Goal: Transaction & Acquisition: Subscribe to service/newsletter

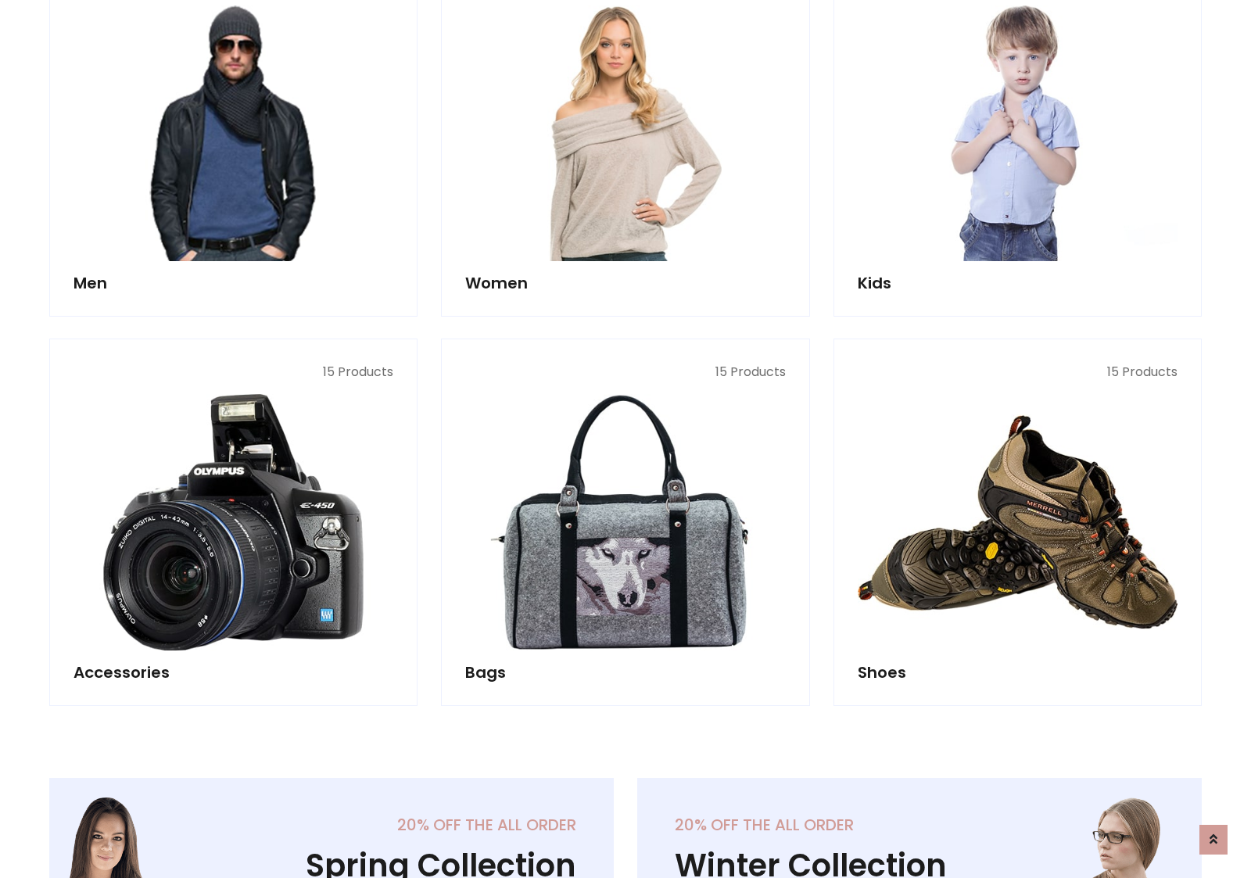
scroll to position [1134, 0]
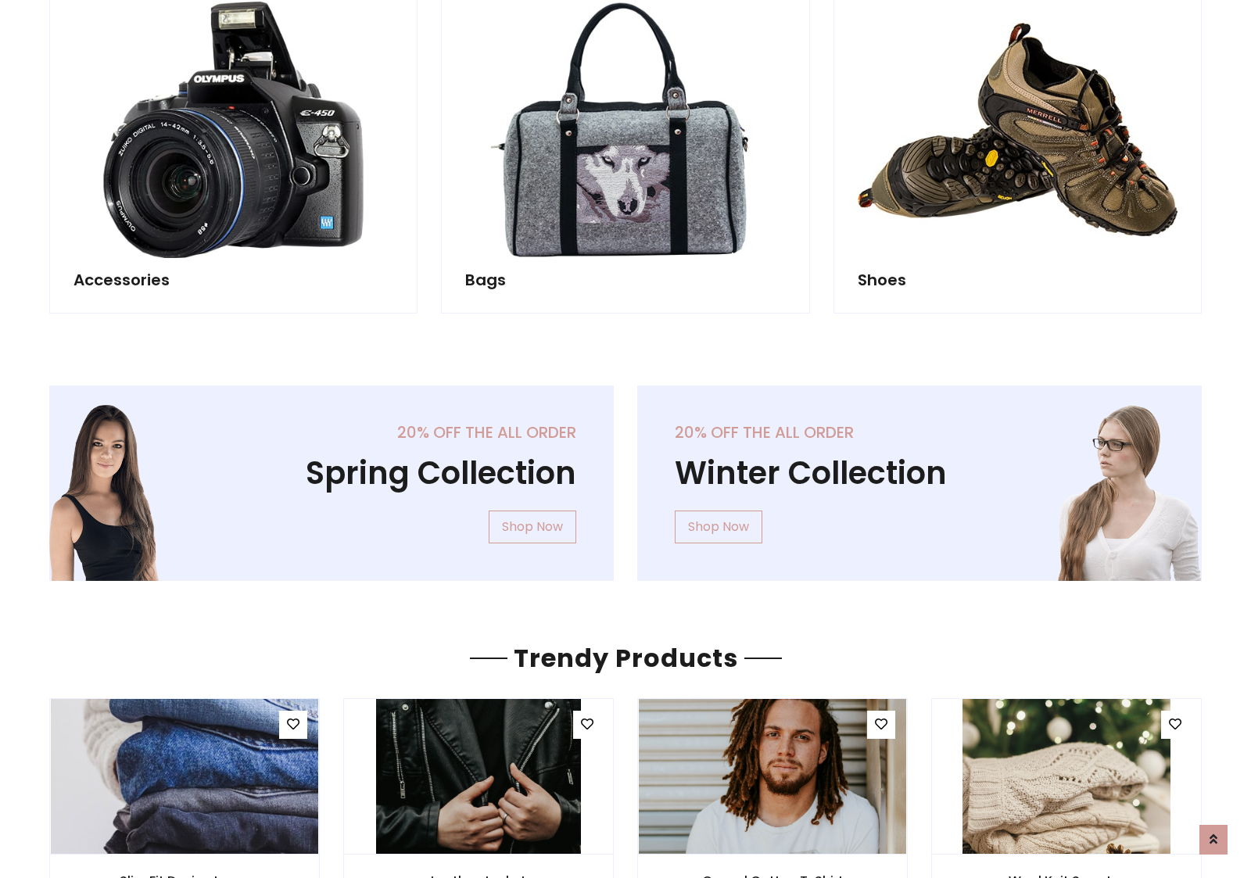
click at [625, 476] on div "20% off the all order Winter Collection Shop Now" at bounding box center [919, 495] width 588 height 220
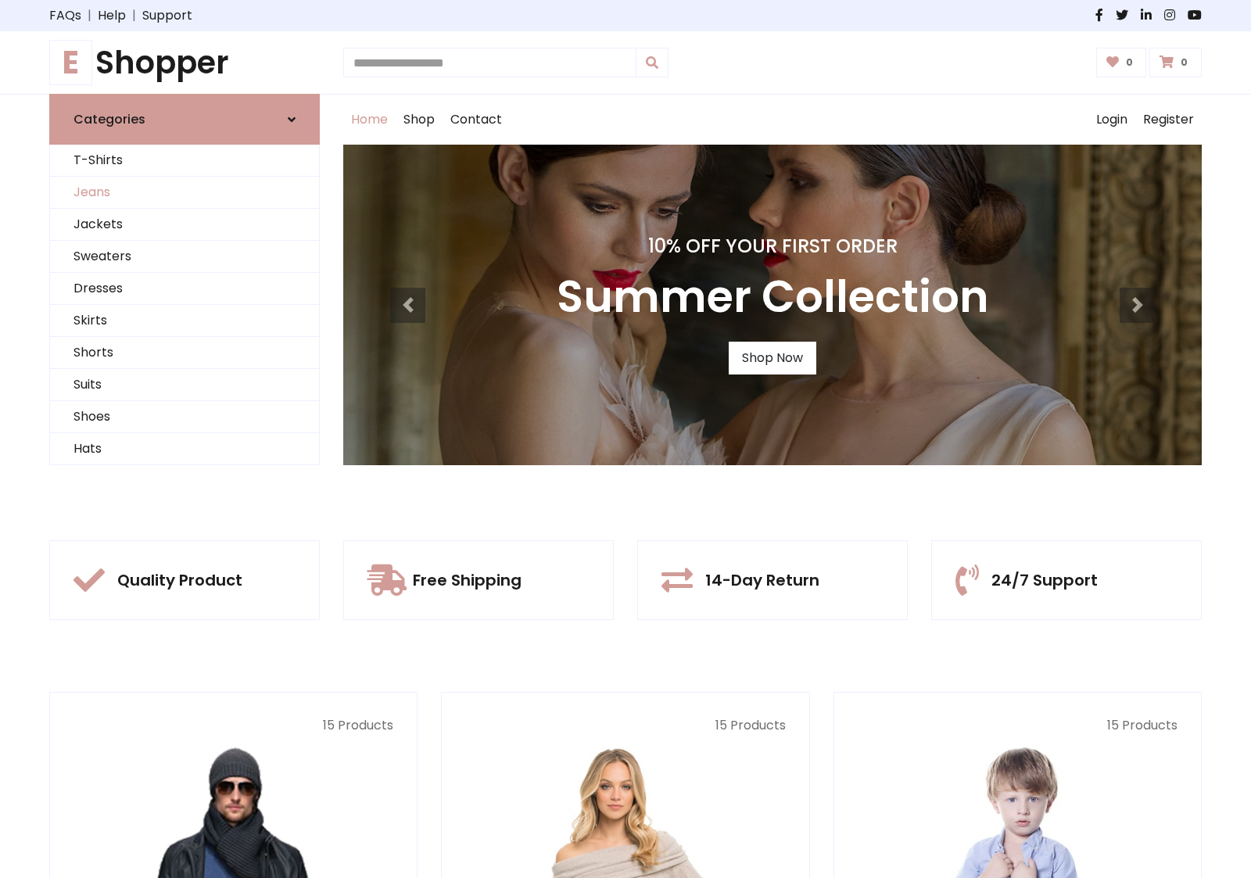
click at [185, 192] on link "Jeans" at bounding box center [184, 193] width 269 height 32
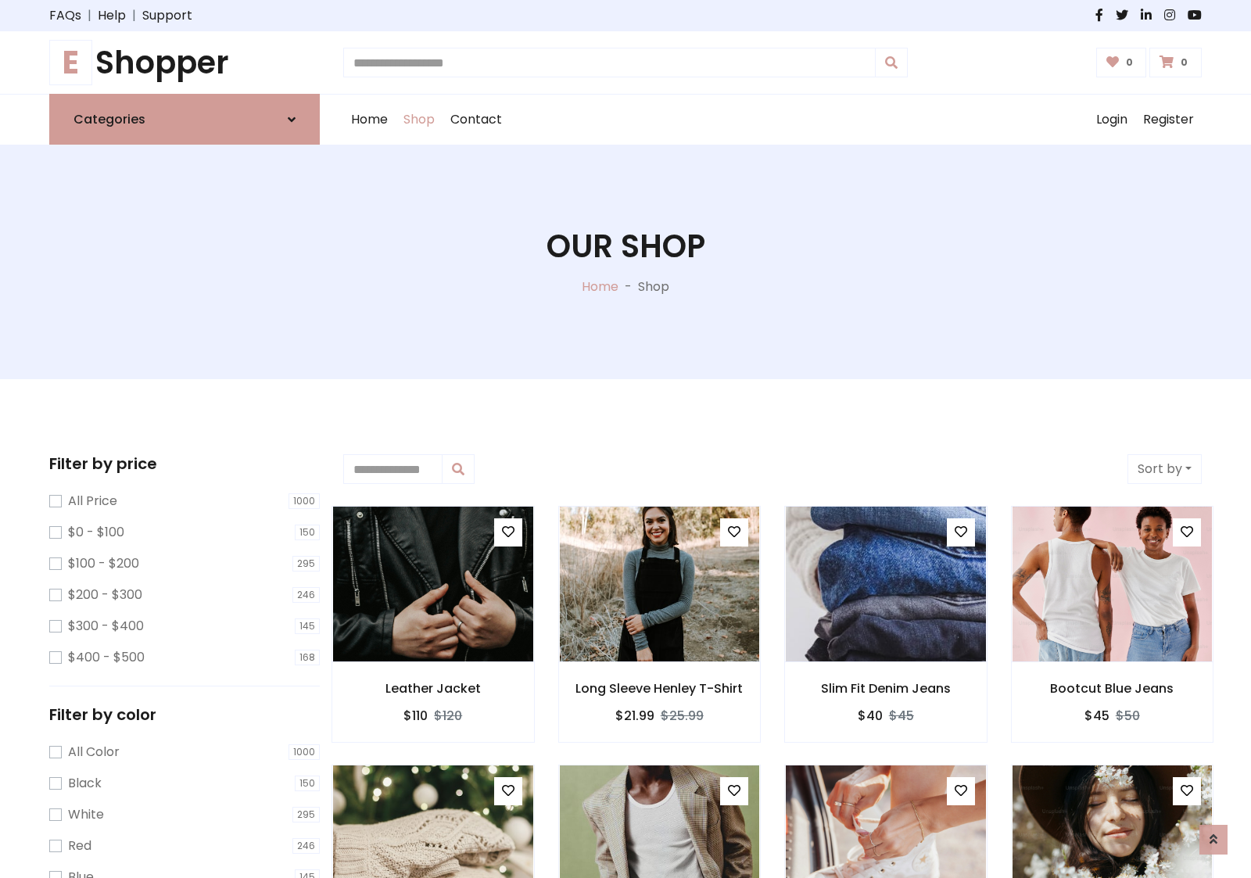
scroll to position [493, 0]
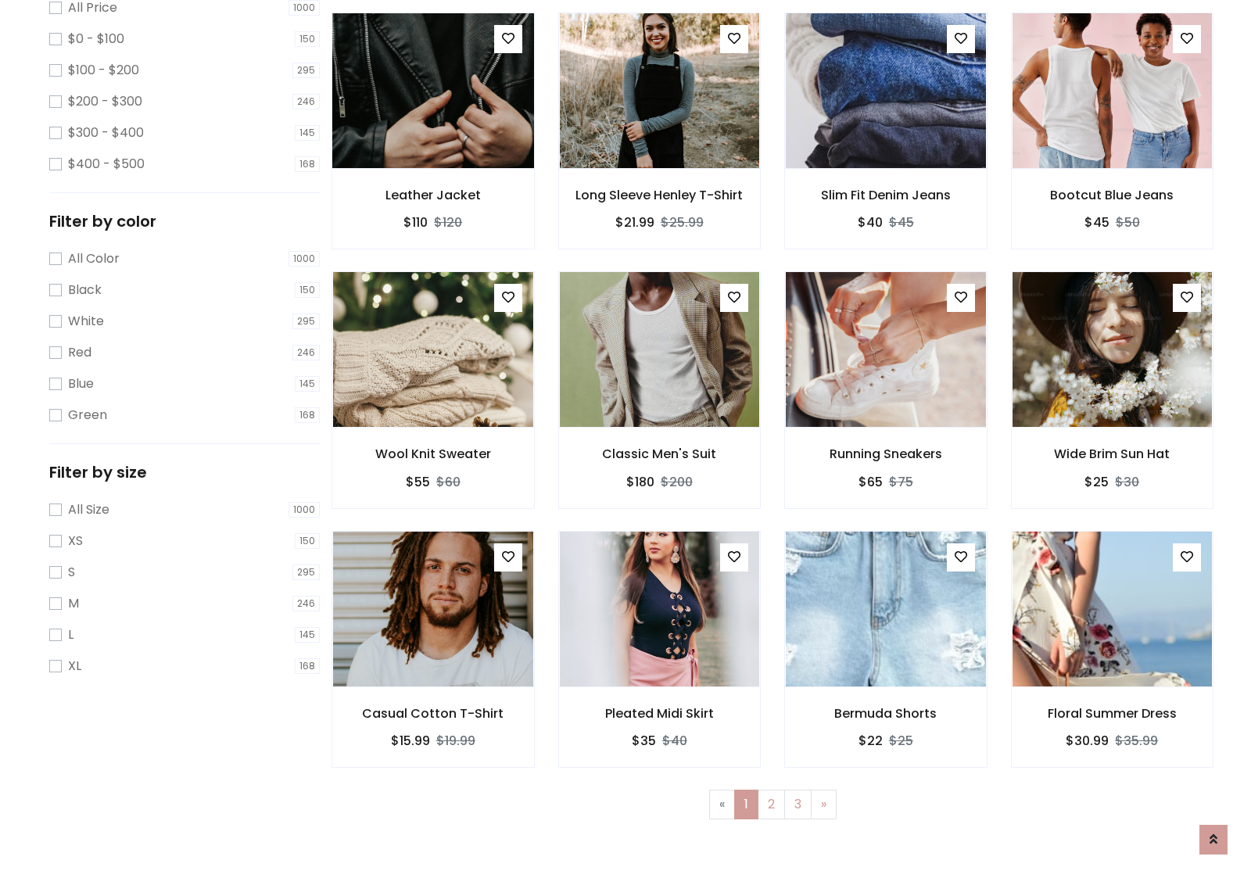
click at [432, 157] on img at bounding box center [433, 90] width 240 height 375
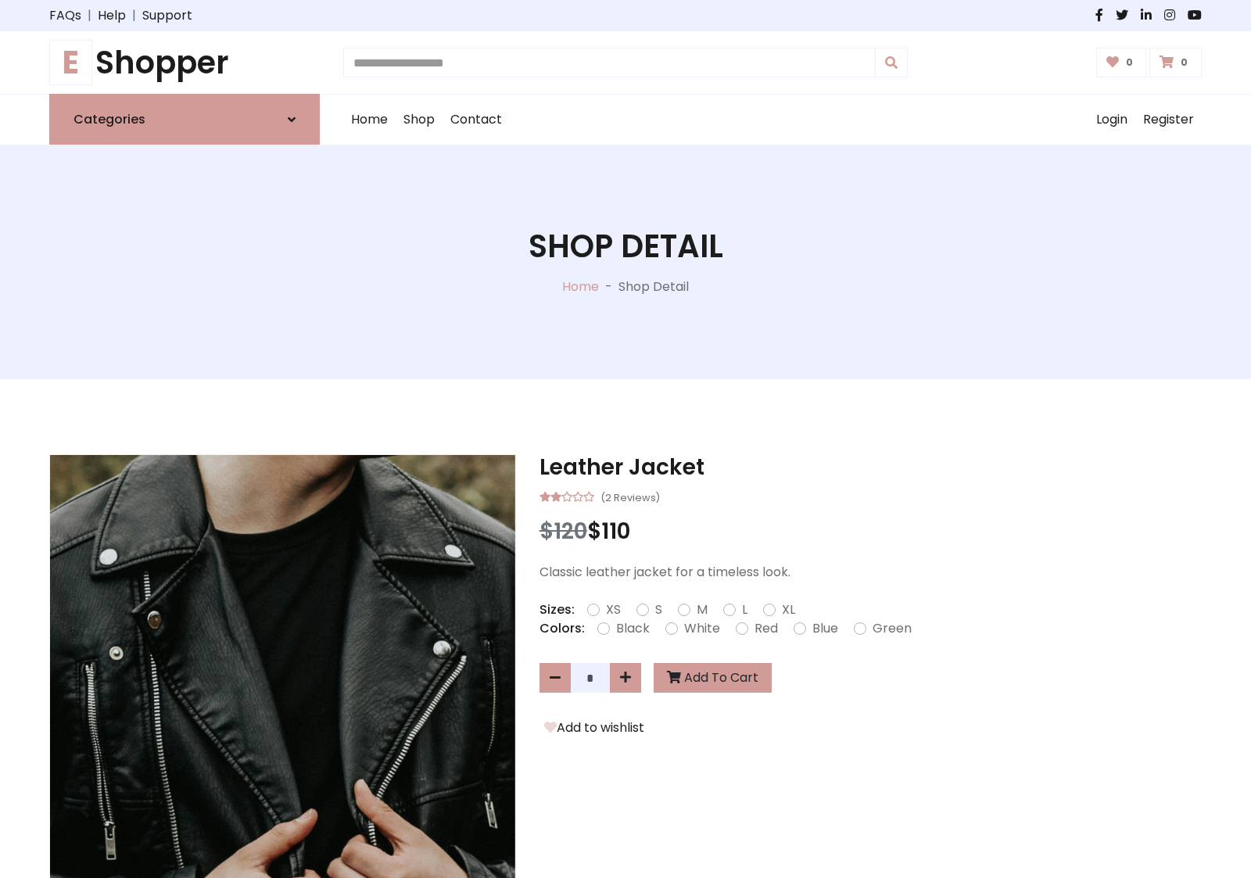
scroll to position [168, 0]
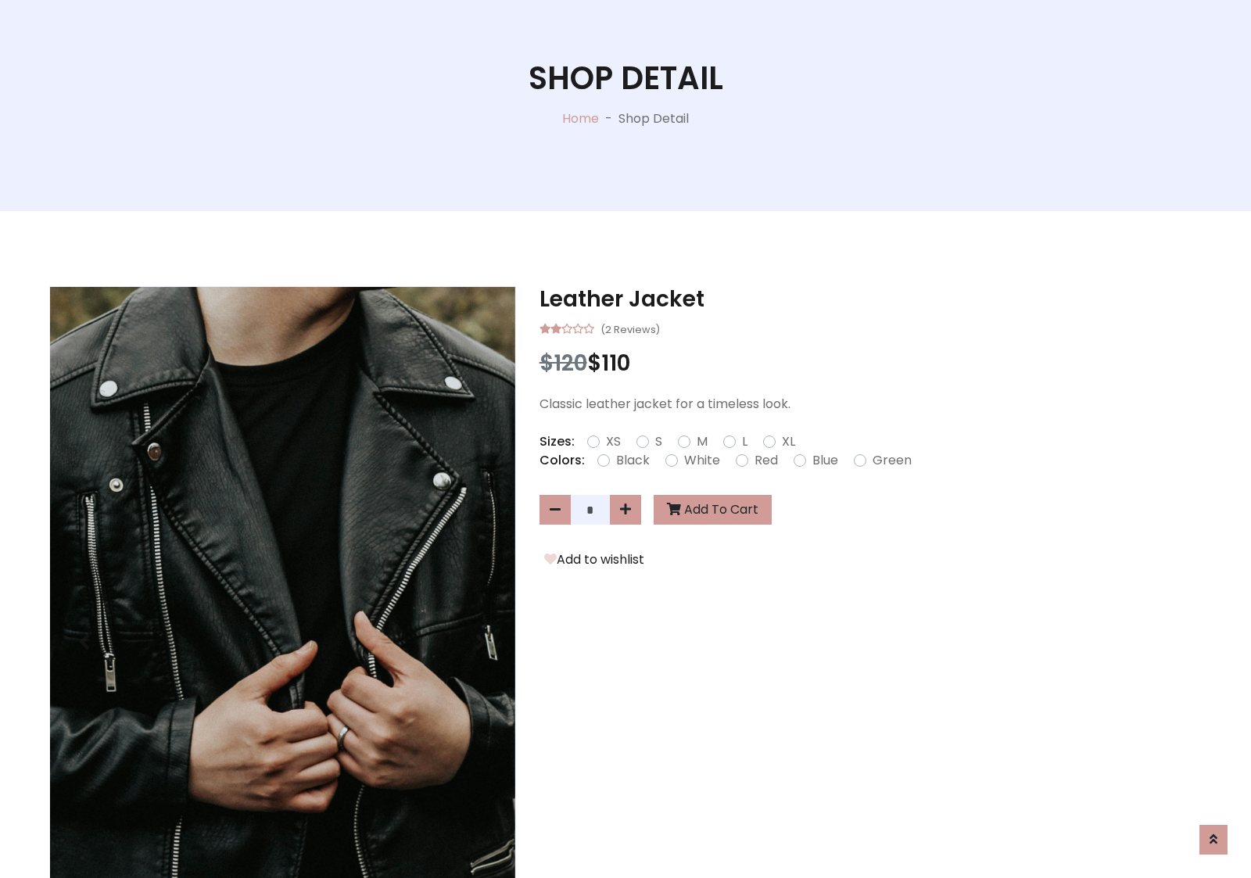
click at [764, 460] on label "Red" at bounding box center [765, 460] width 23 height 19
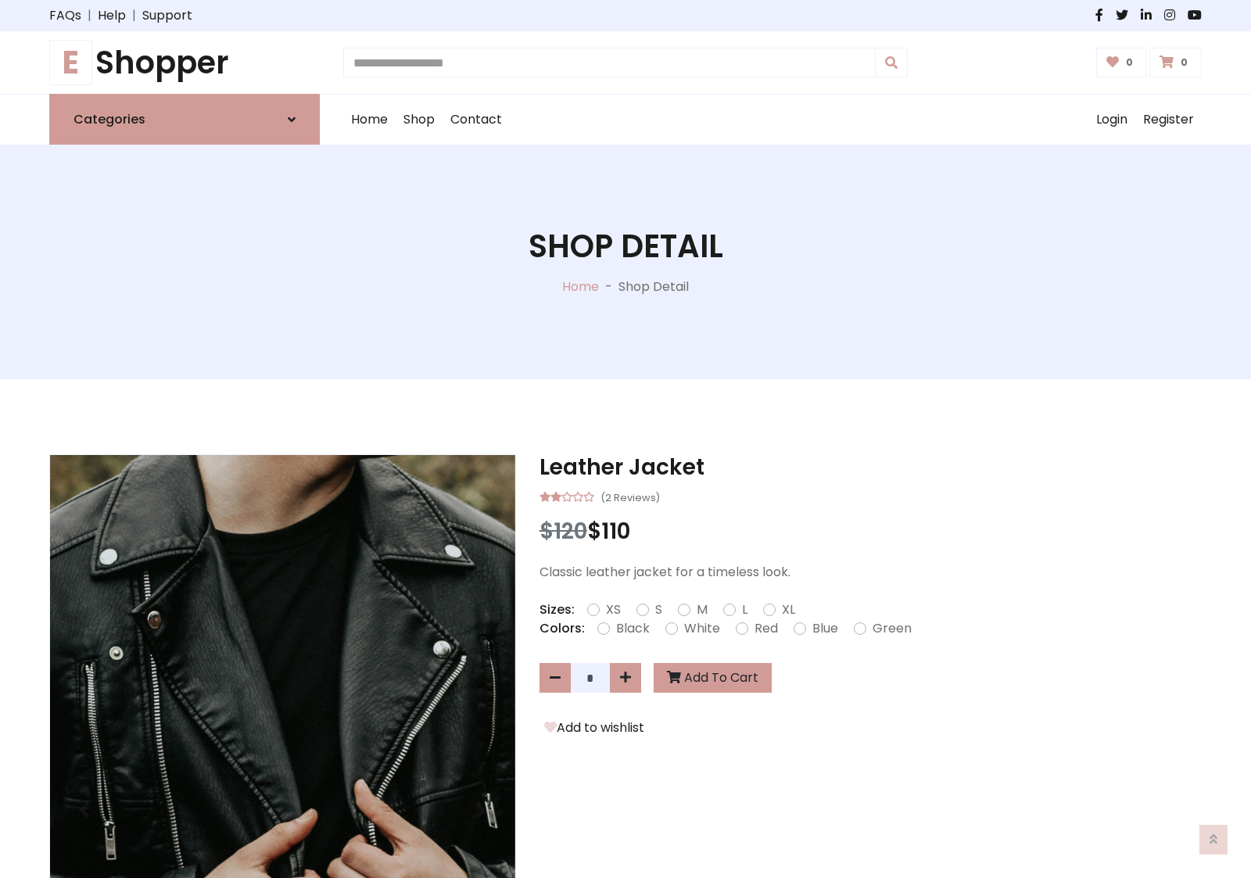
scroll to position [168, 0]
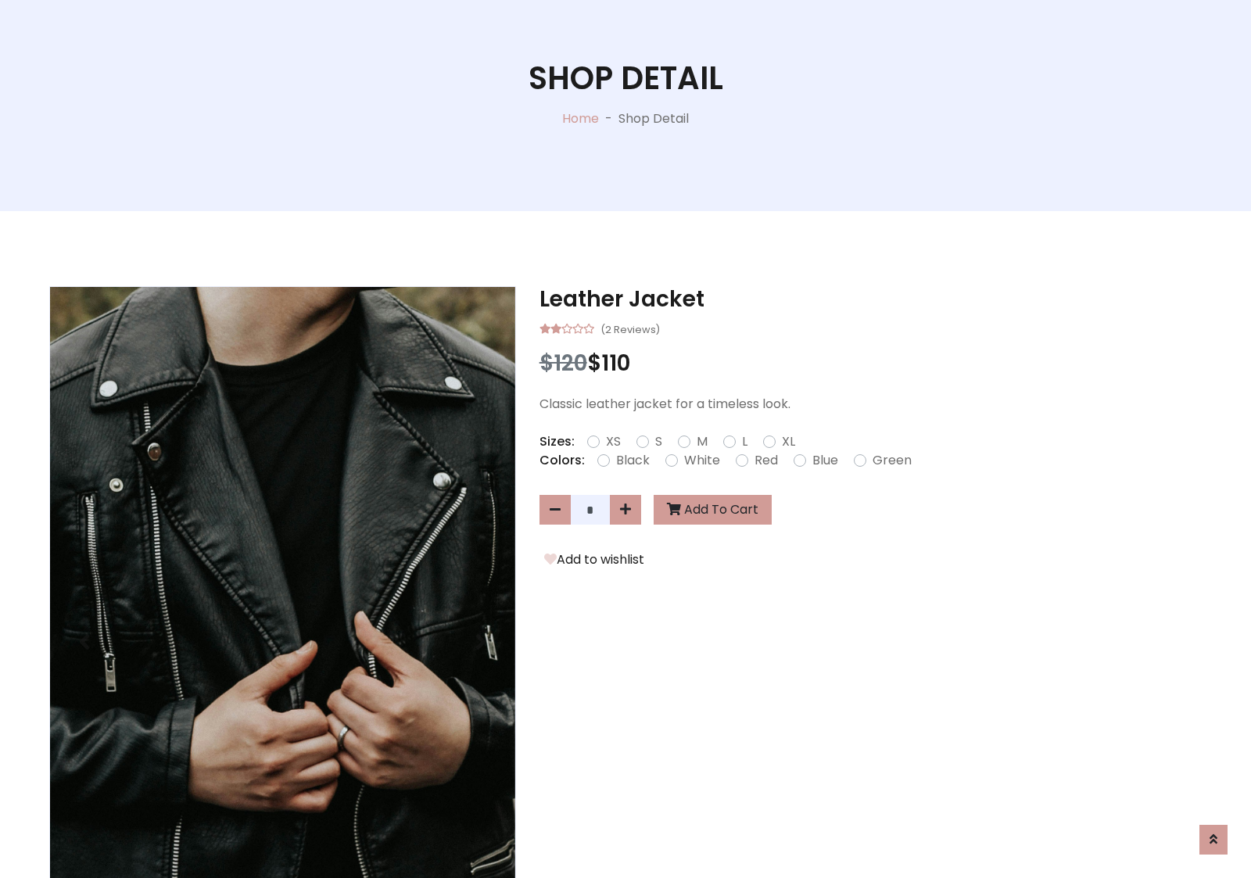
click at [625, 439] on form "XS S M L XL" at bounding box center [697, 441] width 220 height 19
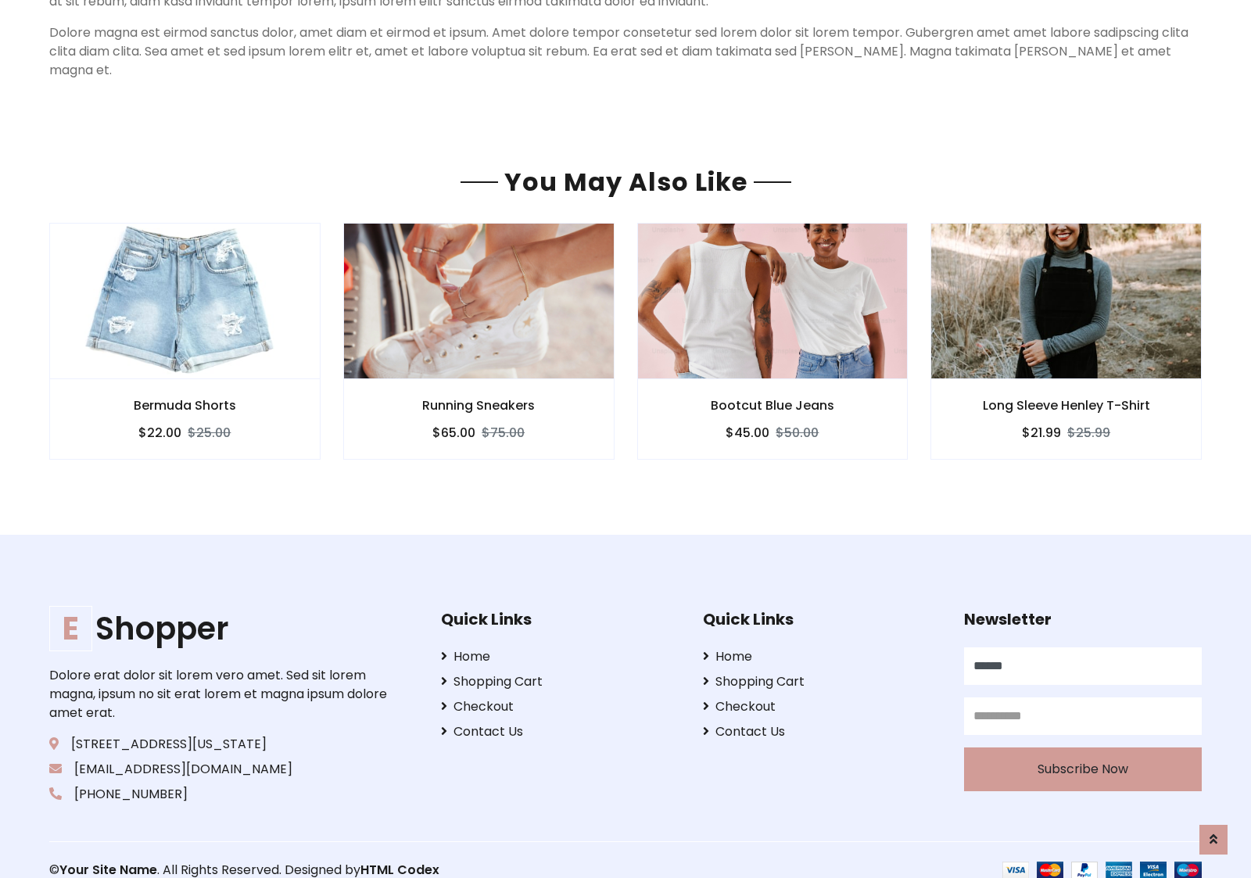
type input "******"
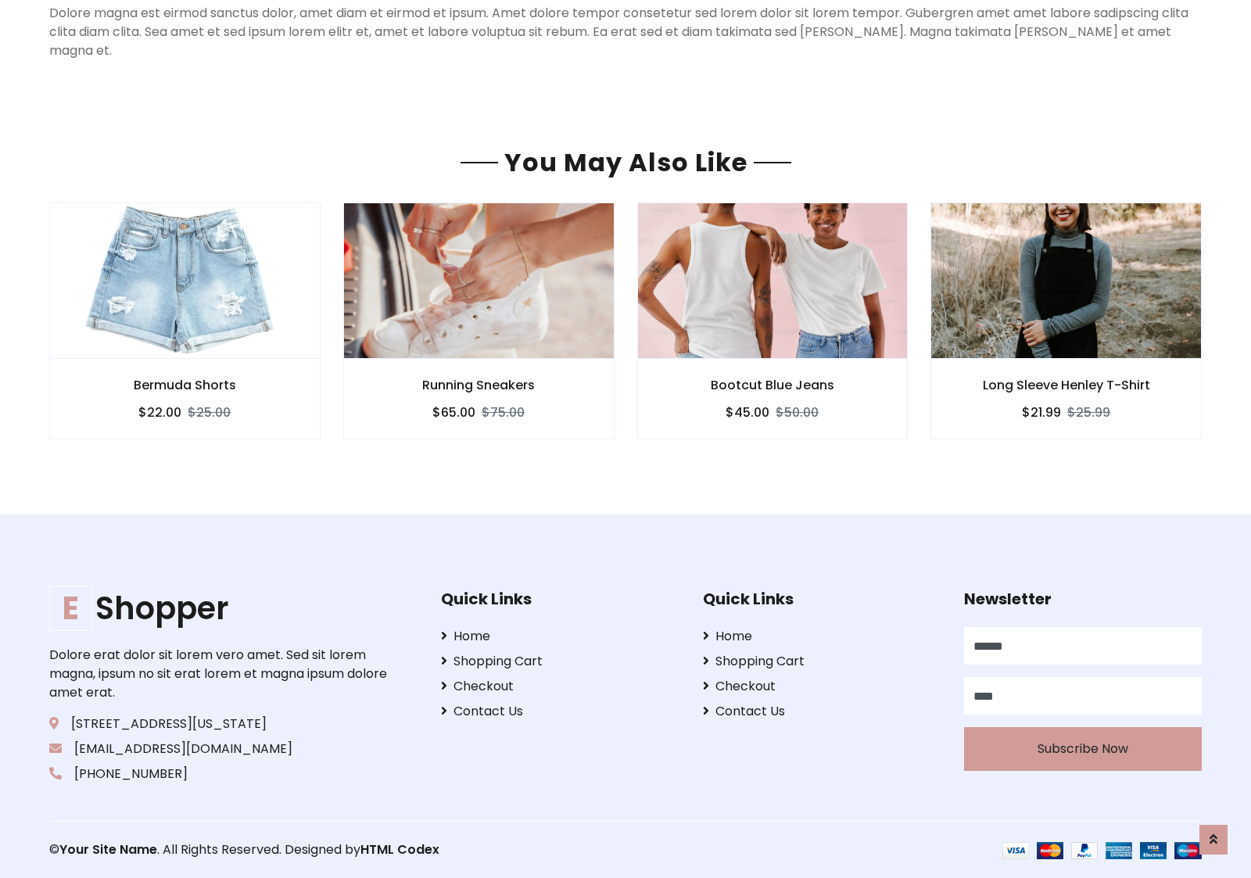
scroll to position [1264, 0]
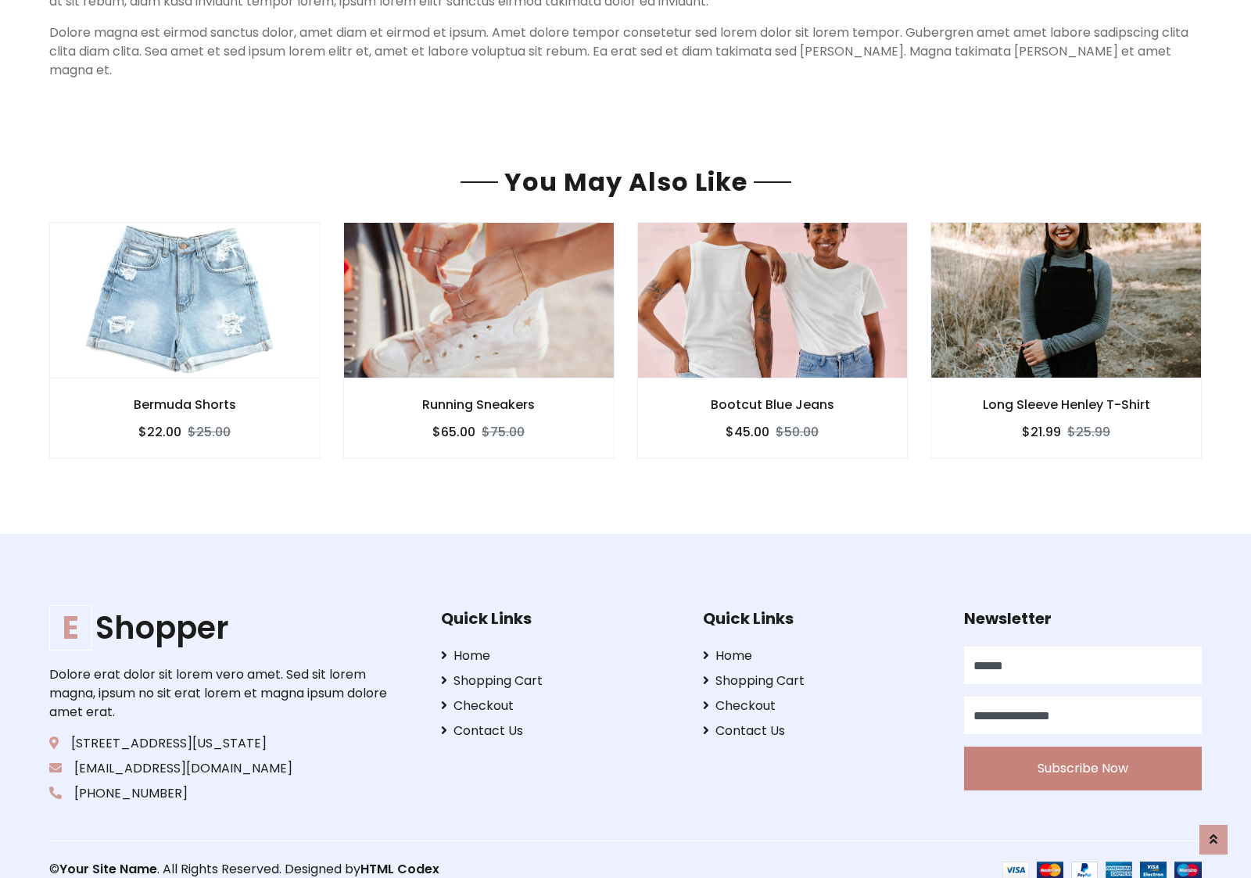
type input "**********"
click at [1082, 749] on button "Subscribe Now" at bounding box center [1083, 769] width 238 height 44
